Goal: Find specific page/section: Find specific page/section

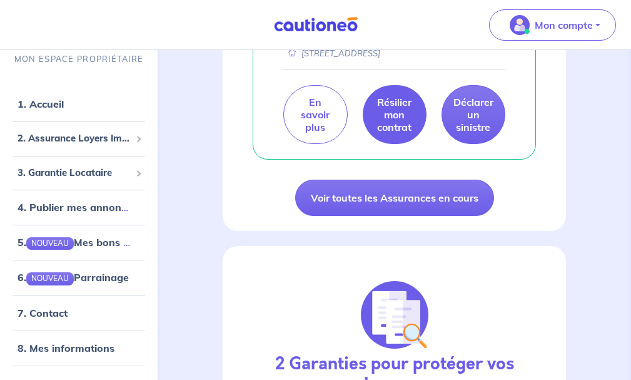
click at [392, 133] on p "Résilier mon contrat" at bounding box center [394, 115] width 34 height 38
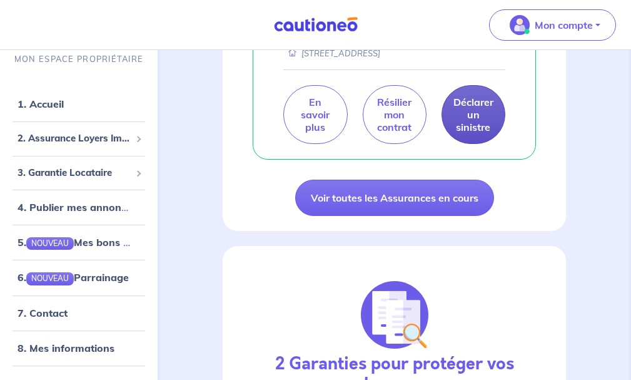
click at [484, 132] on p "Déclarer un sinistre" at bounding box center [473, 115] width 40 height 38
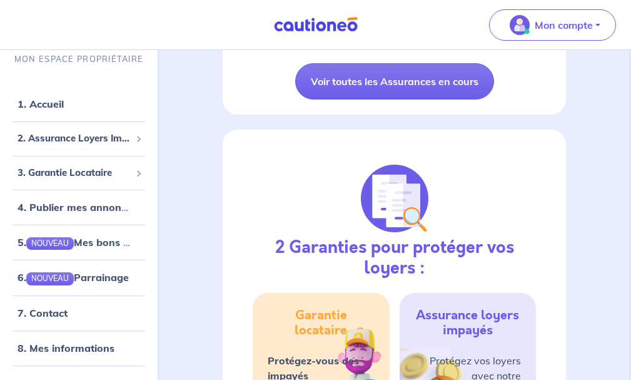
scroll to position [500, 0]
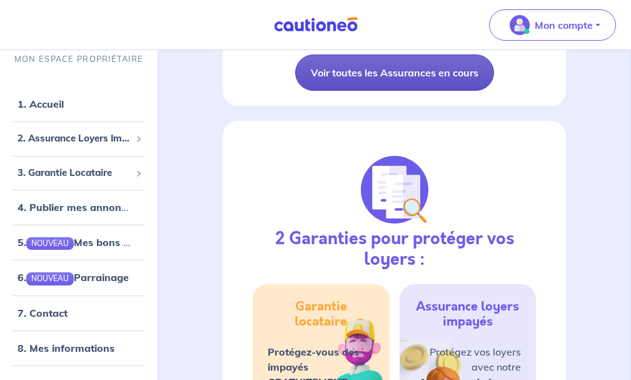
click at [378, 91] on link "Voir toutes les Assurances en cours" at bounding box center [394, 72] width 199 height 36
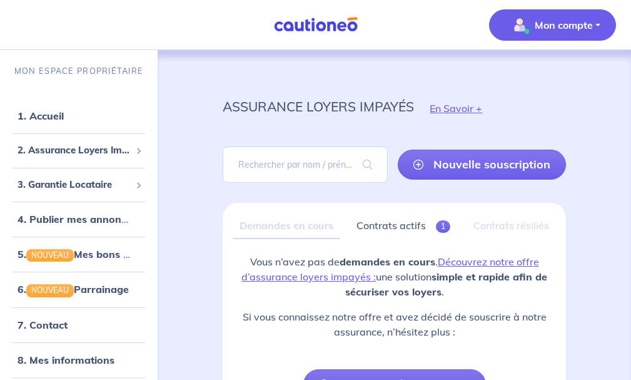
click at [548, 15] on span "Mon compte" at bounding box center [549, 25] width 88 height 20
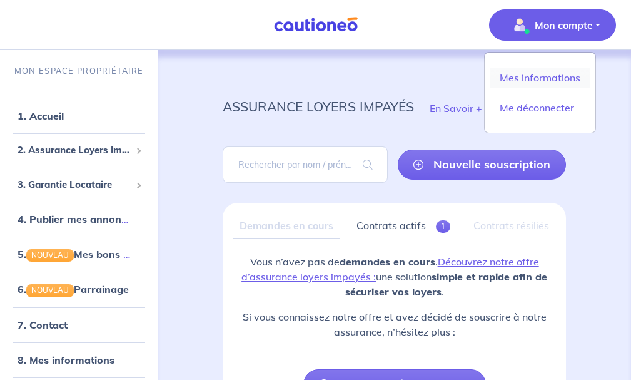
click at [540, 79] on link "Mes informations" at bounding box center [540, 78] width 101 height 20
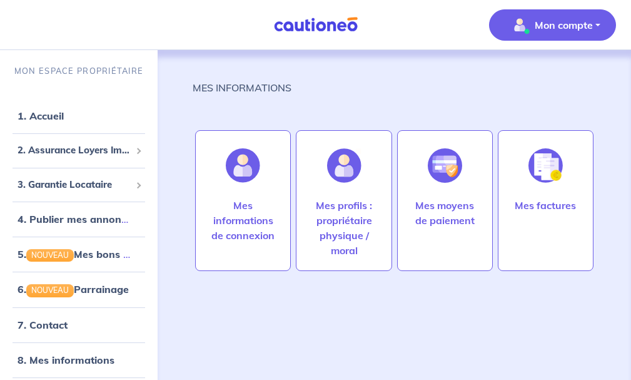
scroll to position [12, 0]
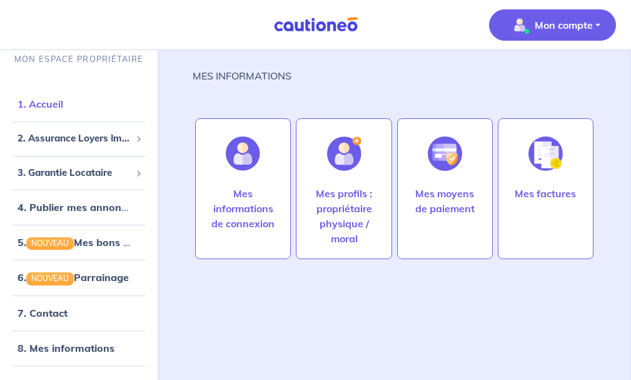
click at [42, 106] on link "1. Accueil" at bounding box center [41, 104] width 46 height 13
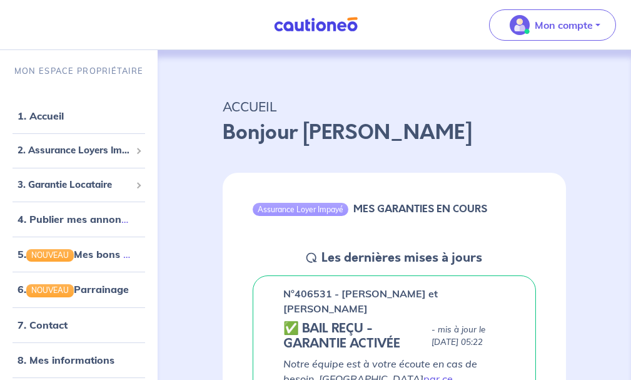
drag, startPoint x: 278, startPoint y: 291, endPoint x: 496, endPoint y: 310, distance: 218.4
copy p "n°406531 - [PERSON_NAME] et [PERSON_NAME]"
